Goal: Navigation & Orientation: Find specific page/section

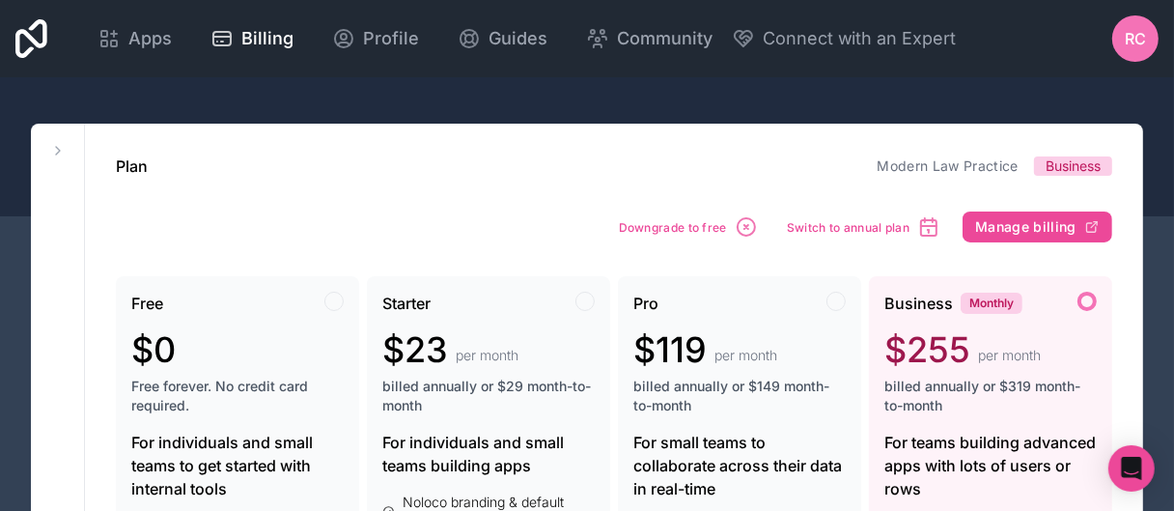
click at [52, 36] on div "Apps Billing Profile Guides Community Connect with an Expert RC Billing Profile…" at bounding box center [587, 38] width 1174 height 77
click at [29, 37] on icon at bounding box center [31, 38] width 32 height 39
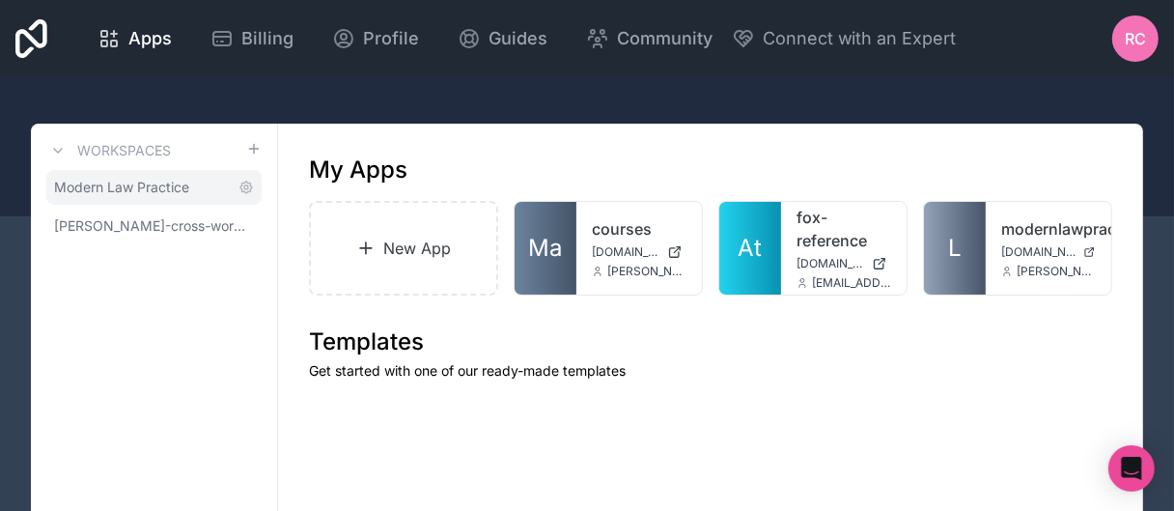
click at [149, 197] on span "Modern Law Practice" at bounding box center [121, 187] width 135 height 19
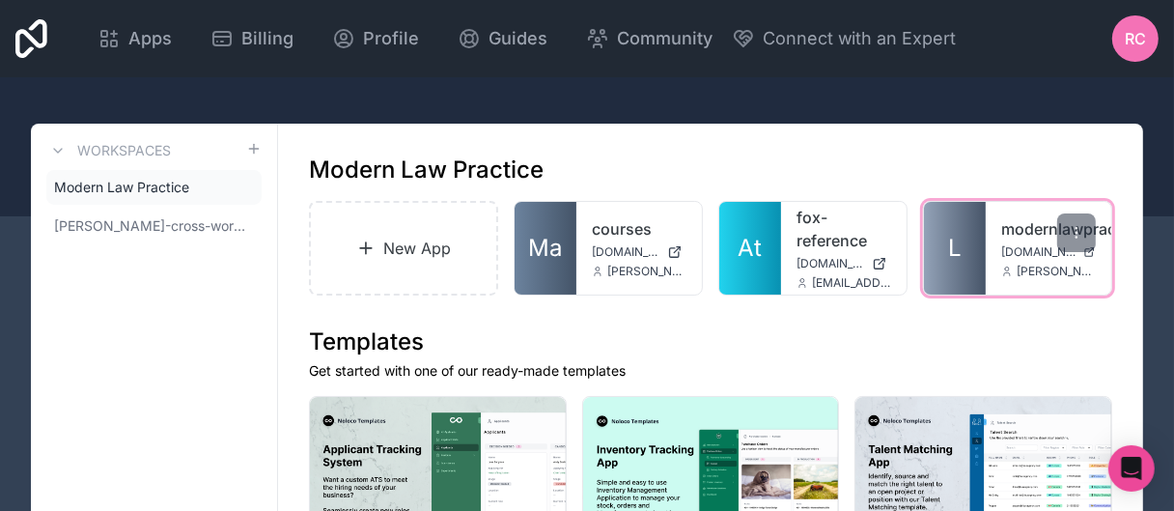
click at [962, 260] on span "L" at bounding box center [955, 248] width 14 height 31
